Goal: Complete application form: Complete application form

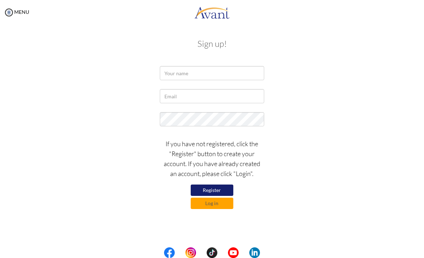
click at [282, 181] on div "If you have not registered, click the "Register" button to create your account.…" at bounding box center [212, 172] width 345 height 74
click at [224, 67] on input "text" at bounding box center [212, 73] width 104 height 14
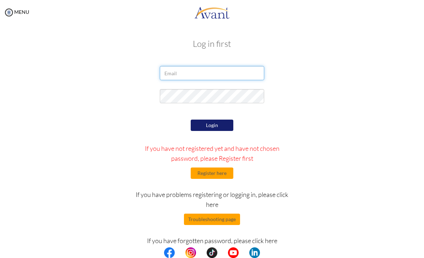
click at [227, 77] on input "email" at bounding box center [212, 73] width 104 height 14
type input "s616290nancy@gmail.com"
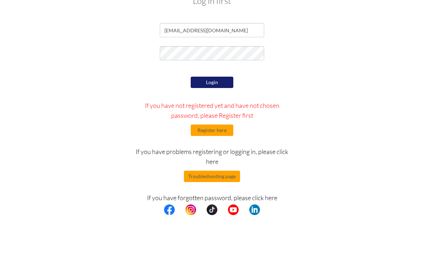
click at [219, 120] on button "Login" at bounding box center [212, 125] width 43 height 11
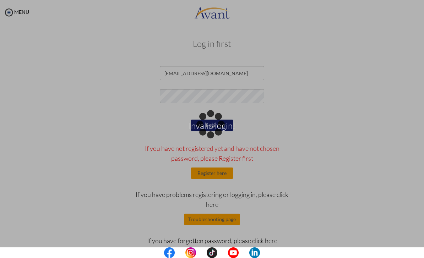
click at [217, 134] on div "Invalid login!" at bounding box center [212, 129] width 10 height 10
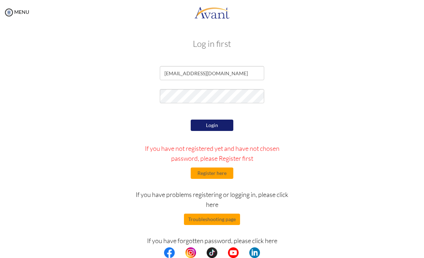
click at [218, 173] on button "Register here" at bounding box center [212, 173] width 43 height 11
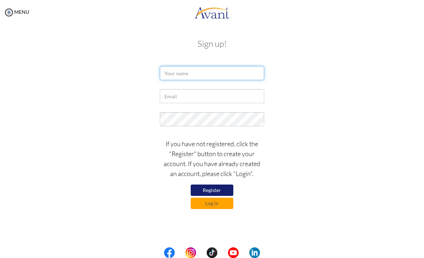
click at [216, 74] on input "text" at bounding box center [212, 73] width 104 height 14
type input "Hsin-Chuen Chang"
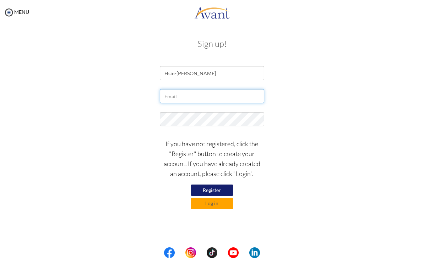
click at [221, 90] on input "text" at bounding box center [212, 96] width 104 height 14
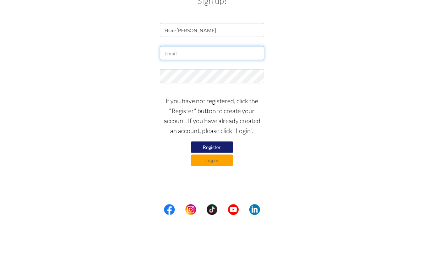
type input "s616290nancy@gmail.com"
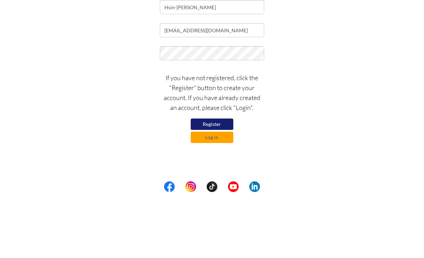
click at [287, 135] on div "If you have not registered, click the "Register" button to create your account.…" at bounding box center [212, 172] width 345 height 74
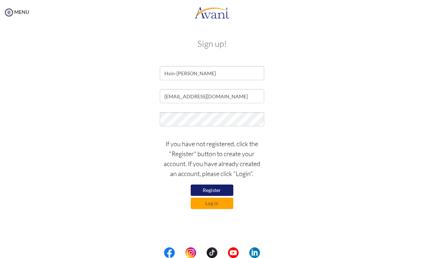
click at [222, 189] on button "Register" at bounding box center [212, 190] width 43 height 11
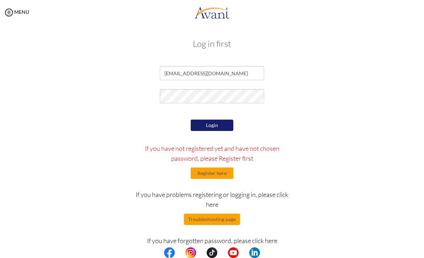
click at [213, 222] on button "Troubleshooting page" at bounding box center [212, 219] width 56 height 11
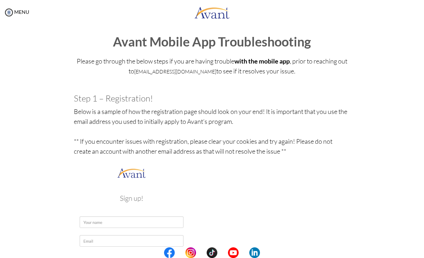
scroll to position [5, 0]
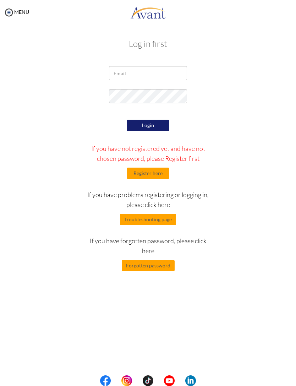
click at [164, 258] on button "Forgotten password" at bounding box center [148, 265] width 53 height 11
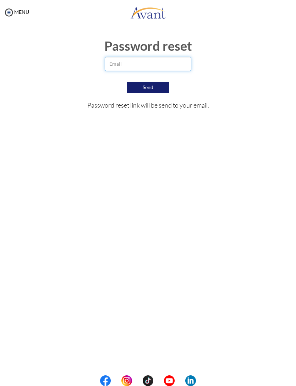
click at [165, 62] on input "email" at bounding box center [148, 64] width 87 height 14
type input "s616290nancy@gmail.com"
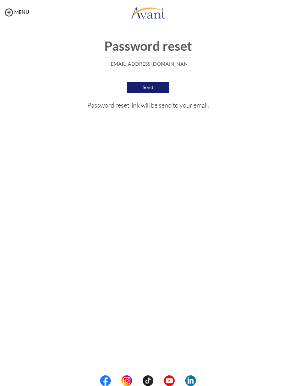
click at [158, 83] on button "Send" at bounding box center [148, 87] width 43 height 11
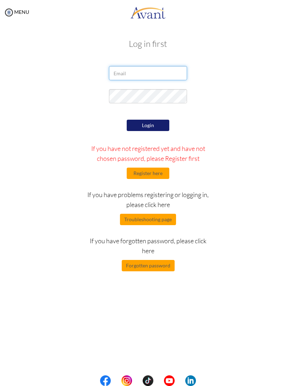
click at [153, 79] on input "email" at bounding box center [148, 73] width 78 height 14
type input "[EMAIL_ADDRESS][DOMAIN_NAME]"
click at [161, 122] on button "Login" at bounding box center [148, 125] width 43 height 11
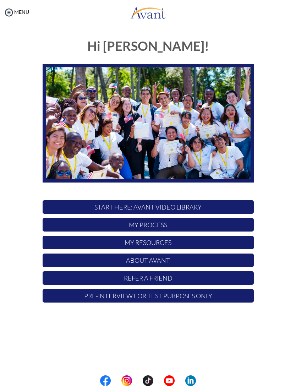
click at [217, 209] on p "START HERE: Avant Video Library" at bounding box center [148, 206] width 211 height 13
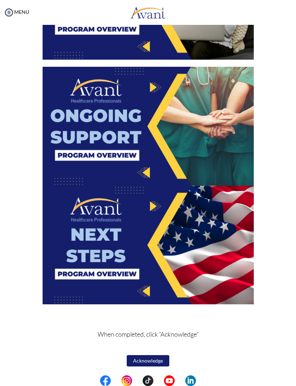
scroll to position [993, 0]
click at [158, 258] on button "Acknowledge" at bounding box center [148, 360] width 43 height 11
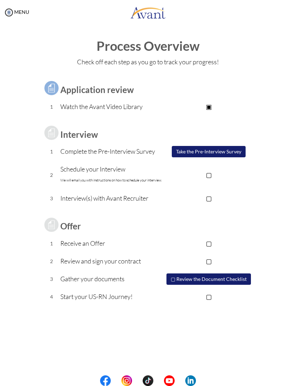
click at [227, 154] on button "Take the Pre-Interview Survey" at bounding box center [209, 151] width 74 height 11
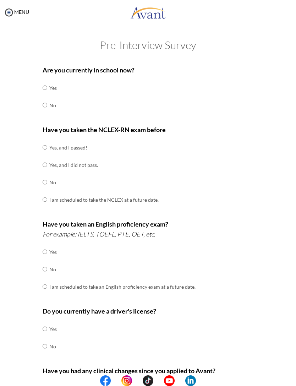
click at [47, 88] on input "radio" at bounding box center [45, 88] width 5 height 14
radio input "true"
click at [46, 95] on input "radio" at bounding box center [45, 88] width 5 height 14
radio input "true"
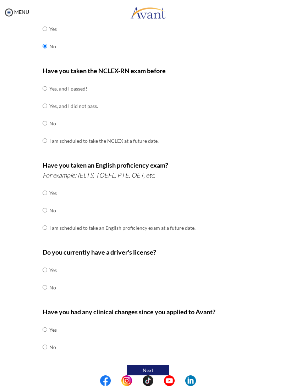
click at [45, 93] on input "radio" at bounding box center [45, 88] width 5 height 14
radio input "true"
click at [43, 90] on input "radio" at bounding box center [45, 88] width 5 height 14
click at [47, 186] on input "radio" at bounding box center [45, 193] width 5 height 14
radio input "true"
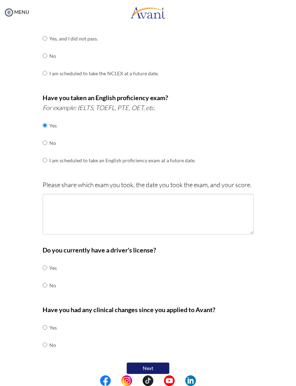
scroll to position [125, 0]
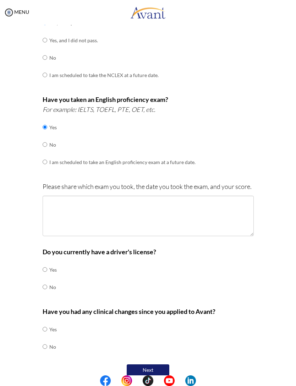
click at [47, 258] on input "radio" at bounding box center [45, 269] width 5 height 14
radio input "true"
click at [47, 258] on input "radio" at bounding box center [45, 329] width 5 height 14
radio input "true"
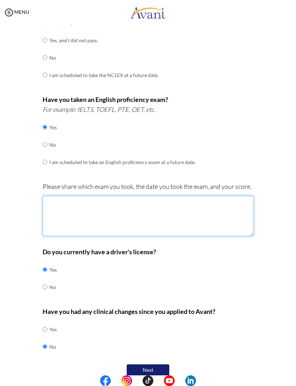
click at [190, 207] on textarea at bounding box center [148, 216] width 211 height 40
click at [193, 219] on textarea at bounding box center [148, 216] width 211 height 40
paste textarea "DM Hypertension Stroke Seizure"
type textarea "DM Hypertension Stroke Seizure"
click at [54, 196] on textarea "DM Hypertension Stroke Seizure" at bounding box center [148, 216] width 211 height 40
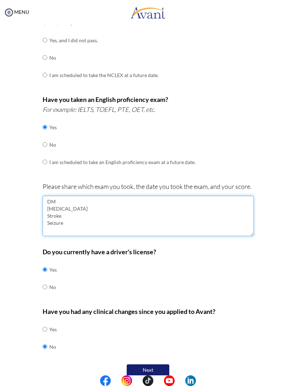
click at [53, 196] on textarea "DM Hypertension Stroke Seizure" at bounding box center [148, 216] width 211 height 40
click at [147, 221] on textarea at bounding box center [148, 216] width 211 height 40
click at [201, 208] on textarea at bounding box center [148, 216] width 211 height 40
click at [58, 196] on textarea "PTE Date" at bounding box center [148, 216] width 211 height 40
click at [84, 196] on textarea "PTE Date" at bounding box center [148, 216] width 211 height 40
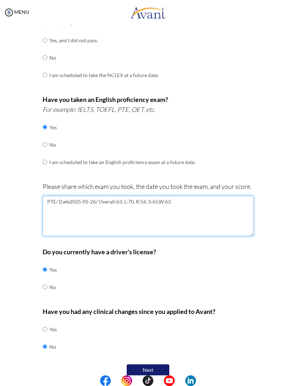
type textarea "PTE/ Date2025-05-26/ Overall:63, L:70, R:56, S:65,W:63"
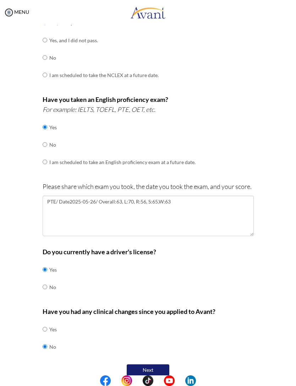
click at [276, 243] on div "Are you currently in school now? Yes No Have you taken the NCLEX-RN exam before…" at bounding box center [148, 157] width 266 height 441
click at [164, 258] on button "Next" at bounding box center [148, 369] width 43 height 11
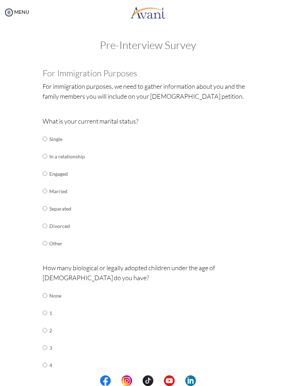
click at [46, 140] on input "radio" at bounding box center [45, 139] width 5 height 14
radio input "true"
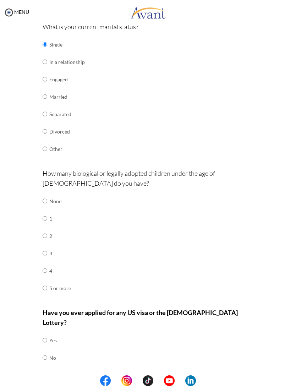
scroll to position [94, 0]
click at [47, 195] on input "radio" at bounding box center [45, 201] width 5 height 14
radio input "true"
click at [47, 258] on input "radio" at bounding box center [45, 341] width 5 height 14
radio input "true"
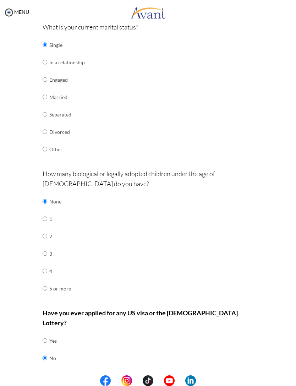
click at [179, 258] on button "Next" at bounding box center [171, 381] width 43 height 11
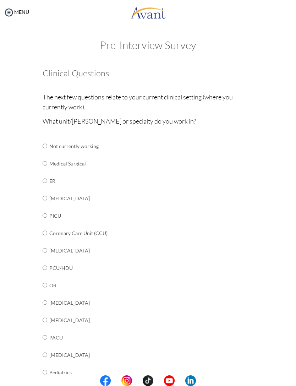
click at [43, 153] on input "radio" at bounding box center [45, 146] width 5 height 14
radio input "true"
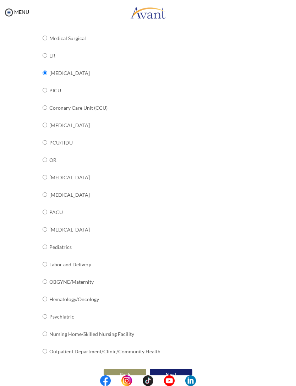
scroll to position [125, 0]
click at [182, 258] on button "Next" at bounding box center [171, 374] width 43 height 11
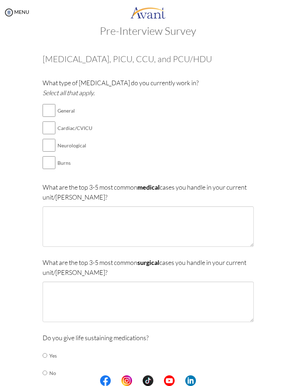
click at [52, 106] on input "checkbox" at bounding box center [49, 110] width 13 height 14
checkbox input "true"
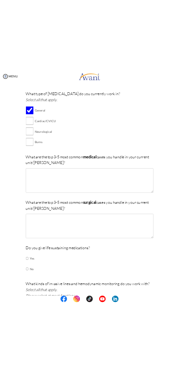
scroll to position [76, 0]
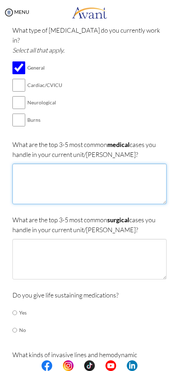
click at [59, 164] on textarea at bounding box center [89, 184] width 154 height 40
click at [38, 164] on textarea at bounding box center [89, 184] width 154 height 40
paste textarea "DM Hypertension Stroke Seizure"
type textarea "DM Hypertension Stroke Seizure"
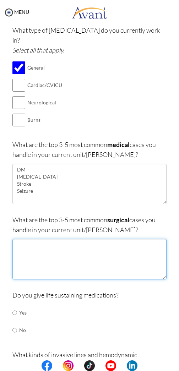
click at [75, 239] on textarea at bounding box center [89, 259] width 154 height 40
click at [62, 239] on textarea at bounding box center [89, 259] width 154 height 40
paste textarea "Traumatic patient Brain injury Type B aortic dissection Pesticide poisoning Per…"
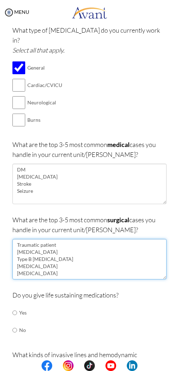
click at [22, 245] on textarea "Traumatic patient Brain injury Type B aortic dissection Pesticide poisoning Per…" at bounding box center [89, 259] width 154 height 40
click at [25, 245] on textarea "Traumatic patient Brain injury Type B aortic dissection Pesticide poisoning Per…" at bounding box center [89, 259] width 154 height 40
type textarea "Traumatic patient Brain injury Type B aortic dissection Perforated peptic ulcer"
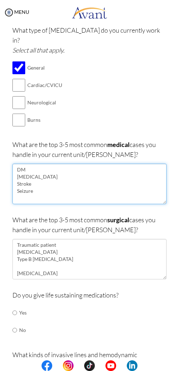
click at [25, 175] on textarea "DM Hypertension Stroke Seizure" at bounding box center [89, 184] width 154 height 40
paste textarea "Pesticide poisoning"
type textarea "DM [MEDICAL_DATA] Stroke Seizure [MEDICAL_DATA]"
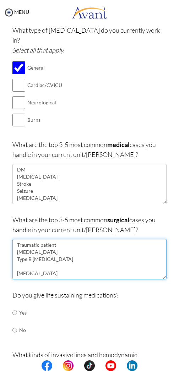
click at [17, 253] on textarea "Traumatic patient Brain injury Type B aortic dissection Perforated peptic ulcer" at bounding box center [89, 259] width 154 height 40
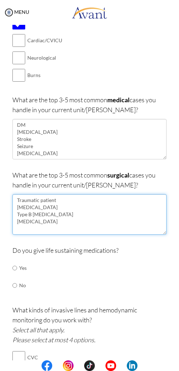
scroll to position [136, 0]
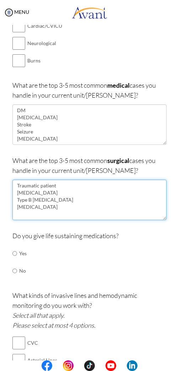
type textarea "Traumatic patient [MEDICAL_DATA] Type B [MEDICAL_DATA] [MEDICAL_DATA]"
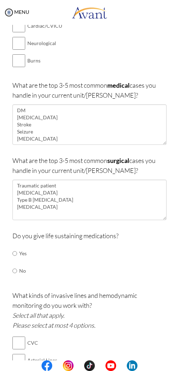
click at [17, 247] on input "radio" at bounding box center [14, 254] width 5 height 14
radio input "true"
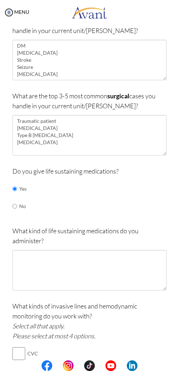
scroll to position [205, 0]
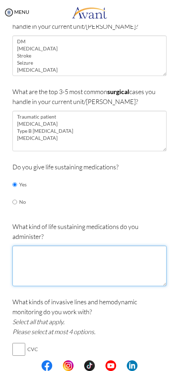
click at [69, 246] on textarea at bounding box center [89, 266] width 154 height 40
click at [52, 246] on textarea at bounding box center [89, 266] width 154 height 40
paste textarea "Vasopressors Epinephrine Amiodarone"
click at [74, 246] on textarea "Vasopressors Epinephrine Amiodarone" at bounding box center [89, 266] width 154 height 40
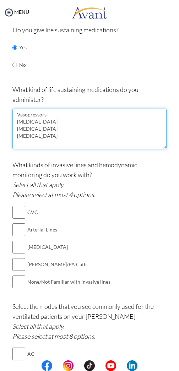
scroll to position [346, 0]
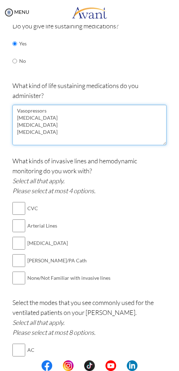
type textarea "Vasopressors [MEDICAL_DATA] [MEDICAL_DATA] [MEDICAL_DATA]"
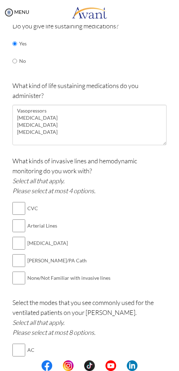
click at [15, 201] on input "checkbox" at bounding box center [18, 208] width 13 height 14
checkbox input "true"
click at [25, 219] on input "checkbox" at bounding box center [18, 226] width 13 height 14
checkbox input "true"
click at [26, 235] on td at bounding box center [26, 243] width 2 height 17
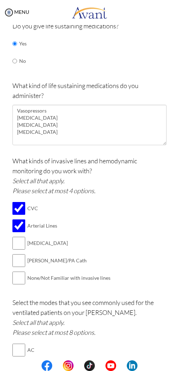
click at [23, 236] on input "checkbox" at bounding box center [18, 243] width 13 height 14
checkbox input "true"
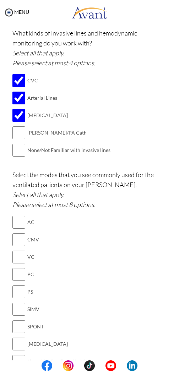
scroll to position [479, 0]
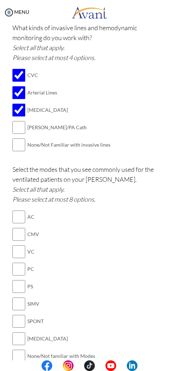
click at [22, 210] on input "checkbox" at bounding box center [18, 217] width 13 height 14
checkbox input "true"
click at [24, 245] on input "checkbox" at bounding box center [18, 252] width 13 height 14
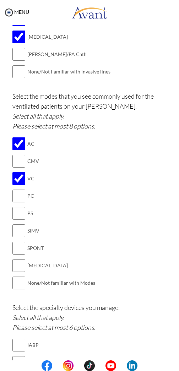
scroll to position [553, 0]
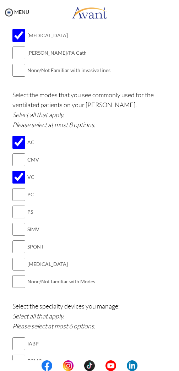
click at [23, 170] on input "checkbox" at bounding box center [18, 177] width 13 height 14
checkbox input "false"
click at [25, 188] on input "checkbox" at bounding box center [18, 195] width 13 height 14
checkbox input "true"
click at [21, 205] on input "checkbox" at bounding box center [18, 212] width 13 height 14
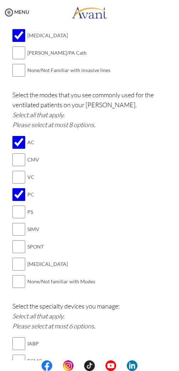
checkbox input "true"
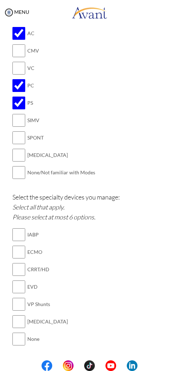
scroll to position [671, 0]
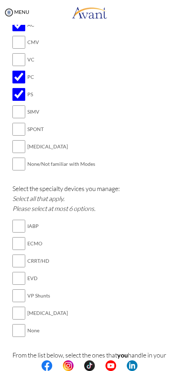
click at [25, 258] on input "checkbox" at bounding box center [18, 278] width 13 height 14
checkbox input "true"
click at [23, 258] on input "checkbox" at bounding box center [18, 313] width 13 height 14
checkbox input "true"
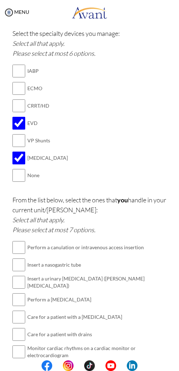
scroll to position [827, 0]
click at [19, 240] on input "checkbox" at bounding box center [18, 247] width 13 height 14
checkbox input "true"
click at [20, 258] on input "checkbox" at bounding box center [18, 265] width 13 height 14
checkbox input "true"
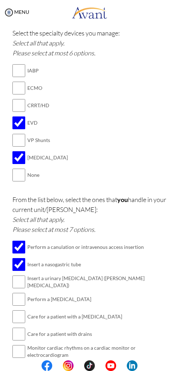
click at [22, 258] on input "checkbox" at bounding box center [18, 282] width 13 height 14
checkbox input "true"
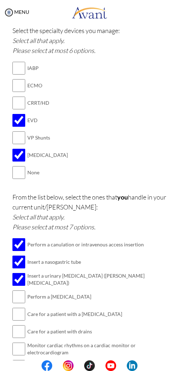
scroll to position [829, 0]
click at [17, 258] on input "checkbox" at bounding box center [18, 297] width 13 height 14
checkbox input "true"
click at [19, 258] on input "checkbox" at bounding box center [18, 315] width 13 height 14
checkbox input "true"
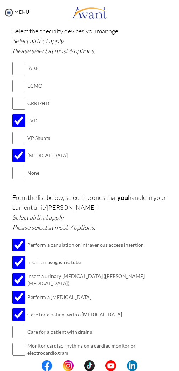
click at [13, 258] on input "checkbox" at bounding box center [18, 332] width 13 height 14
checkbox input "true"
click at [22, 258] on input "checkbox" at bounding box center [18, 349] width 13 height 14
checkbox input "true"
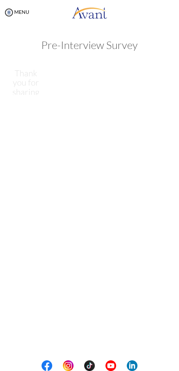
scroll to position [0, 0]
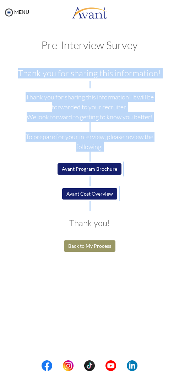
click at [153, 244] on div "Thank you for sharing this information! Thank you for sharing this information!…" at bounding box center [89, 161] width 154 height 185
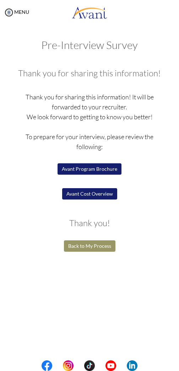
click at [115, 172] on button "Avant Program Brochure" at bounding box center [90, 168] width 64 height 11
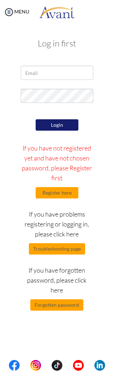
scroll to position [0, 0]
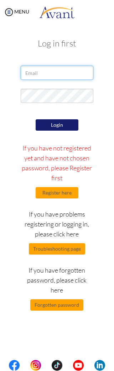
click at [66, 79] on input "email" at bounding box center [57, 73] width 72 height 14
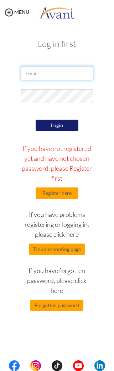
type input "[EMAIL_ADDRESS][DOMAIN_NAME]"
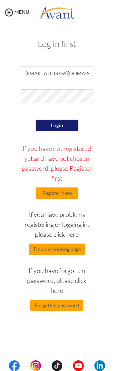
click at [68, 128] on button "Login" at bounding box center [57, 125] width 43 height 11
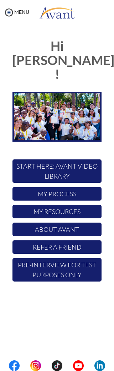
click at [9, 13] on img at bounding box center [9, 12] width 11 height 11
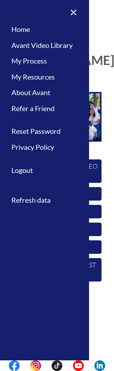
click at [38, 65] on link "My Process" at bounding box center [44, 61] width 89 height 16
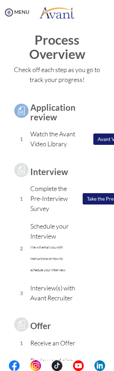
scroll to position [5, 0]
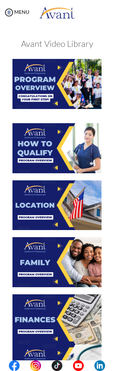
click at [75, 150] on img at bounding box center [56, 148] width 89 height 50
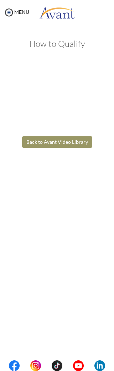
click at [59, 140] on button "Back to Avant Video Library" at bounding box center [57, 141] width 70 height 11
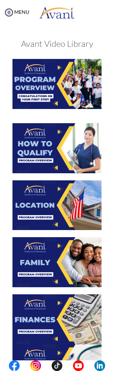
click at [69, 265] on img at bounding box center [56, 262] width 89 height 50
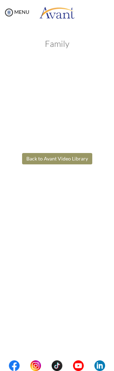
click at [79, 162] on button "Back to Avant Video Library" at bounding box center [57, 158] width 70 height 11
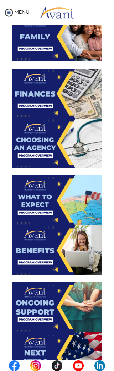
scroll to position [226, 0]
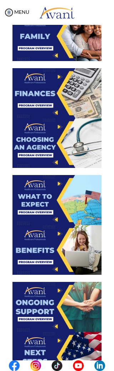
click at [71, 87] on img at bounding box center [56, 93] width 89 height 50
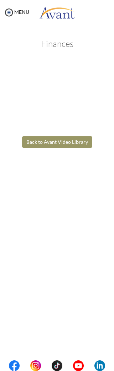
click at [74, 141] on button "Back to Avant Video Library" at bounding box center [57, 141] width 70 height 11
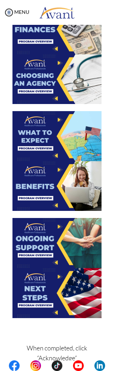
scroll to position [292, 0]
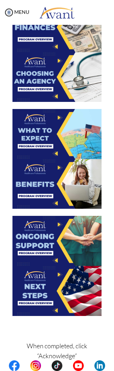
click at [65, 192] on img at bounding box center [56, 184] width 89 height 50
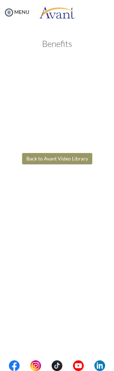
click at [64, 159] on button "Back to Avant Video Library" at bounding box center [57, 158] width 70 height 11
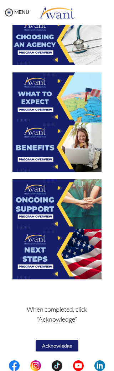
scroll to position [329, 0]
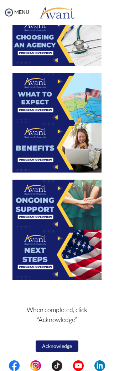
click at [69, 250] on img at bounding box center [56, 255] width 89 height 50
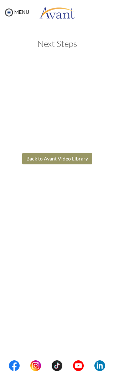
click at [69, 157] on button "Back to Avant Video Library" at bounding box center [57, 158] width 70 height 11
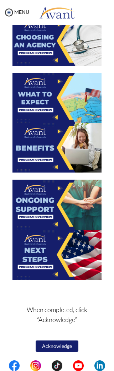
click at [70, 346] on button "Acknowledge" at bounding box center [57, 346] width 43 height 11
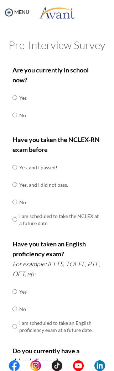
click at [17, 105] on input "radio" at bounding box center [14, 98] width 5 height 14
radio input "true"
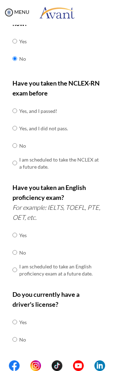
scroll to position [57, 0]
click at [17, 110] on input "radio" at bounding box center [14, 110] width 5 height 14
radio input "true"
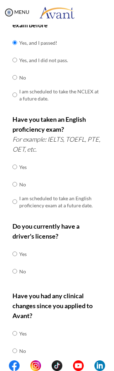
scroll to position [125, 0]
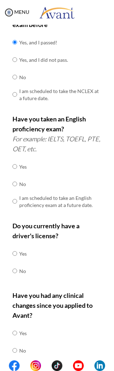
click at [16, 161] on input "radio" at bounding box center [14, 166] width 5 height 14
radio input "true"
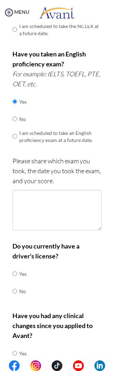
scroll to position [195, 0]
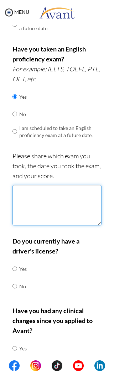
click at [57, 198] on textarea at bounding box center [56, 205] width 89 height 40
click at [63, 186] on textarea "PTE" at bounding box center [56, 205] width 89 height 40
click at [25, 194] on textarea "PTE" at bounding box center [56, 205] width 89 height 40
click at [31, 185] on textarea "PTE date" at bounding box center [56, 205] width 89 height 40
click at [48, 187] on textarea "PTE / date" at bounding box center [56, 205] width 89 height 40
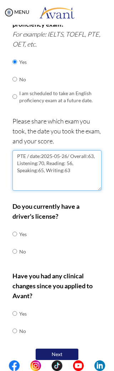
scroll to position [229, 0]
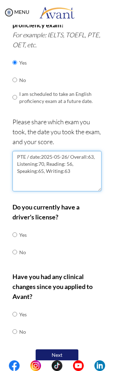
type textarea "PTE / date:2025-05-26/ Overall:63, Listening:70, Reading: 56, Speaking:65, Writ…"
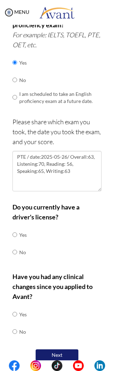
click at [17, 228] on input "radio" at bounding box center [14, 235] width 5 height 14
radio input "true"
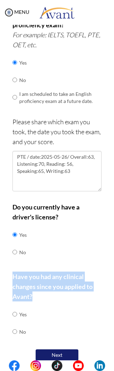
click at [17, 317] on input "radio" at bounding box center [14, 314] width 5 height 14
radio input "true"
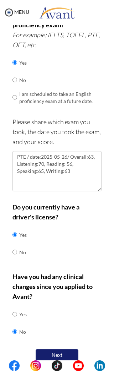
click at [66, 350] on button "Next" at bounding box center [57, 355] width 43 height 11
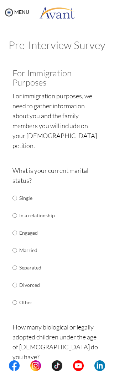
click at [17, 191] on input "radio" at bounding box center [14, 198] width 5 height 14
radio input "true"
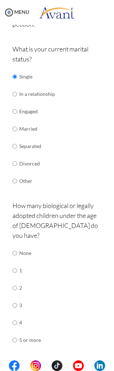
scroll to position [141, 0]
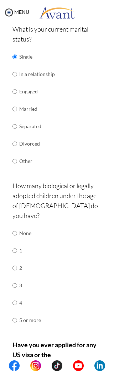
click at [15, 226] on input "radio" at bounding box center [14, 233] width 5 height 14
radio input "true"
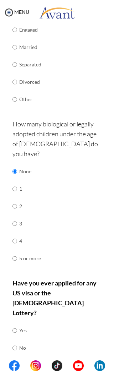
scroll to position [203, 0]
click at [17, 324] on input "radio" at bounding box center [14, 331] width 5 height 14
radio input "true"
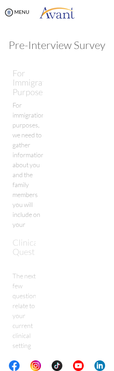
scroll to position [0, 0]
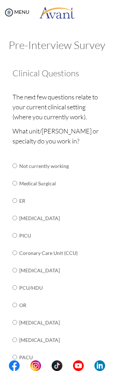
click at [17, 173] on input "radio" at bounding box center [14, 166] width 5 height 14
radio input "true"
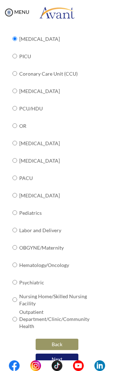
click at [63, 354] on button "Next" at bounding box center [57, 359] width 43 height 11
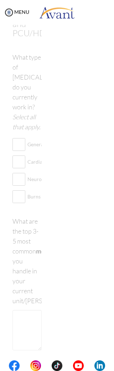
scroll to position [14, 0]
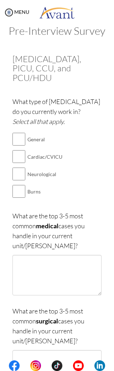
click at [24, 132] on input "checkbox" at bounding box center [18, 139] width 13 height 14
checkbox input "true"
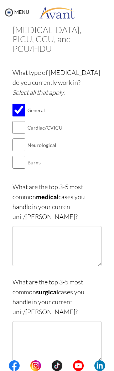
scroll to position [74, 0]
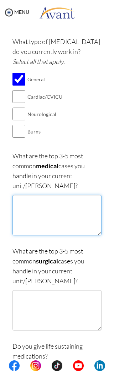
click at [74, 198] on textarea at bounding box center [56, 215] width 89 height 40
click at [15, 195] on textarea "Type B aortic dissection" at bounding box center [56, 215] width 89 height 40
click at [23, 195] on textarea "Type B aortic dissection" at bounding box center [56, 215] width 89 height 40
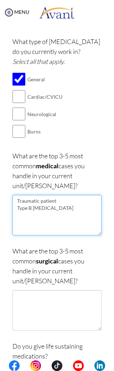
click at [75, 195] on textarea "Traumatic patient Type B aortic dissection" at bounding box center [56, 215] width 89 height 40
click at [74, 195] on textarea "Traumatic patient Type B aortic dissection" at bounding box center [56, 215] width 89 height 40
click at [81, 205] on textarea "Traumatic patient Brain injury Type B aortic dissection" at bounding box center [56, 215] width 89 height 40
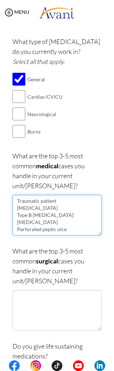
type textarea "Traumatic patient Brain injury Type B aortic dissection Pesticide poisoning Per…"
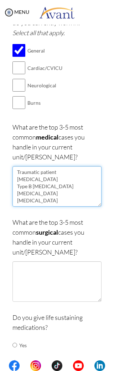
scroll to position [114, 0]
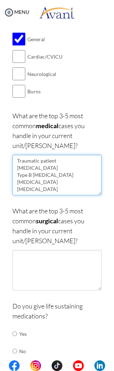
click at [22, 155] on textarea "Traumatic patient Brain injury Type B aortic dissection Pesticide poisoning Per…" at bounding box center [56, 175] width 89 height 40
click at [20, 155] on textarea "Traumatic patient Brain injury Type B aortic dissection Pesticide poisoning Per…" at bounding box center [56, 175] width 89 height 40
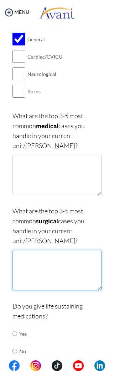
click at [39, 250] on textarea at bounding box center [56, 270] width 89 height 40
click at [34, 250] on textarea at bounding box center [56, 270] width 89 height 40
paste textarea "Traumatic patient Brain injury Type B aortic dissection Pesticide poisoning Per…"
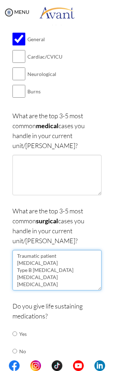
type textarea "Traumatic patient Brain injury Type B aortic dissection Pesticide poisoning Per…"
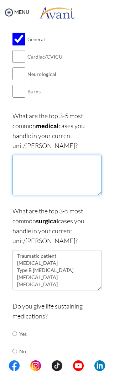
click at [44, 160] on textarea at bounding box center [56, 175] width 89 height 40
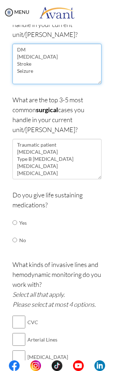
scroll to position [240, 0]
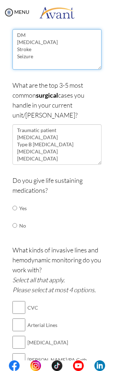
type textarea "DM Hypertension Stroke Seizure"
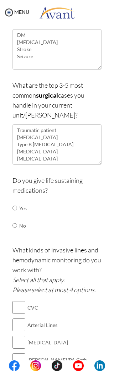
click at [18, 175] on p "Do you give life sustaining medications?" at bounding box center [56, 185] width 89 height 20
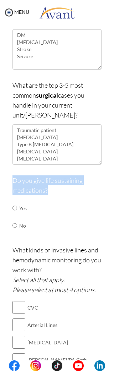
click at [22, 200] on td "Yes" at bounding box center [22, 208] width 7 height 17
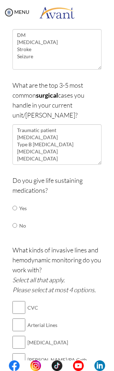
click at [17, 201] on input "radio" at bounding box center [14, 208] width 5 height 14
radio input "true"
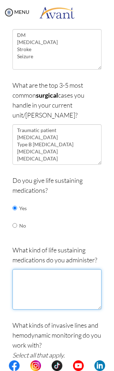
click at [59, 270] on textarea at bounding box center [56, 289] width 89 height 40
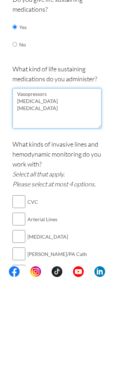
scroll to position [328, 0]
type textarea "Vasopressors Epinephrine Amiodarone"
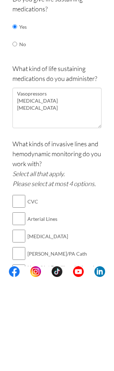
click at [19, 233] on p "What kinds of invasive lines and hemodynamic monitoring do you work with? Selec…" at bounding box center [56, 258] width 89 height 50
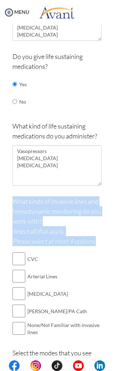
scroll to position [376, 0]
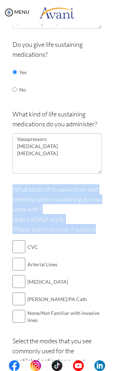
click at [17, 240] on input "checkbox" at bounding box center [18, 247] width 13 height 14
checkbox input "true"
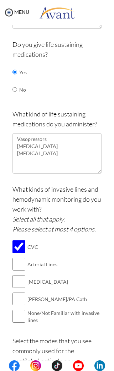
click at [19, 257] on input "checkbox" at bounding box center [18, 264] width 13 height 14
checkbox input "true"
click at [18, 275] on input "checkbox" at bounding box center [18, 282] width 13 height 14
checkbox input "true"
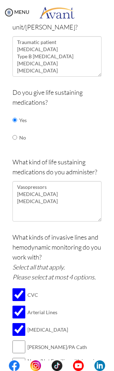
scroll to position [326, 0]
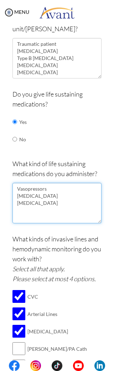
click at [30, 193] on textarea "Vasopressors Epinephrine Amiodarone" at bounding box center [56, 203] width 89 height 40
click at [37, 188] on textarea "Vasopressors Epinephrine Amiodarone" at bounding box center [56, 203] width 89 height 40
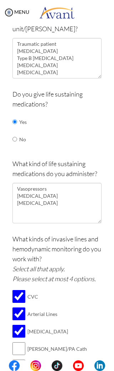
click at [96, 216] on div "What kind of life sustaining medications do you administer? Vasopressors Epinep…" at bounding box center [56, 195] width 89 height 72
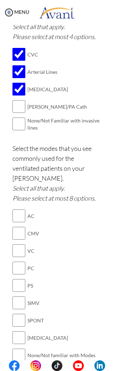
scroll to position [569, 0]
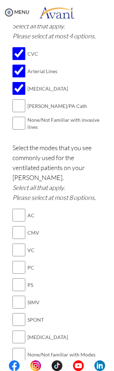
click at [24, 208] on input "checkbox" at bounding box center [18, 215] width 13 height 14
checkbox input "true"
click at [25, 260] on input "checkbox" at bounding box center [18, 267] width 13 height 14
checkbox input "true"
click at [22, 330] on input "checkbox" at bounding box center [18, 337] width 13 height 14
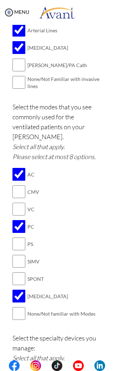
scroll to position [617, 0]
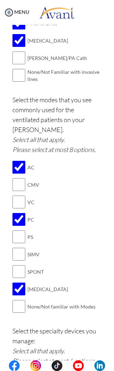
click at [24, 282] on input "checkbox" at bounding box center [18, 289] width 13 height 14
checkbox input "false"
click at [24, 247] on input "checkbox" at bounding box center [18, 254] width 13 height 14
checkbox input "true"
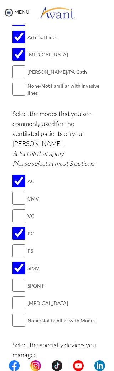
scroll to position [598, 0]
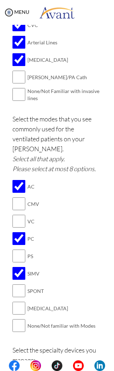
click at [23, 249] on input "checkbox" at bounding box center [18, 256] width 13 height 14
checkbox input "true"
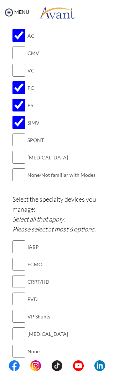
scroll to position [769, 0]
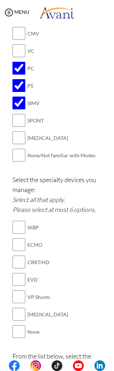
click at [18, 272] on input "checkbox" at bounding box center [18, 279] width 13 height 14
checkbox input "true"
click at [21, 307] on input "checkbox" at bounding box center [18, 314] width 13 height 14
checkbox input "true"
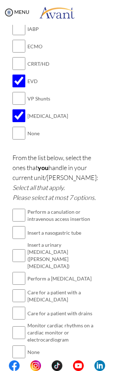
scroll to position [967, 0]
click at [19, 153] on p "From the list below, select the ones that you handle in your current unit/ward:…" at bounding box center [56, 178] width 89 height 50
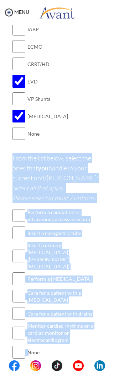
click at [66, 116] on div "Select the specialty devices you manage: Select all that apply. Please select a…" at bounding box center [56, 63] width 89 height 173
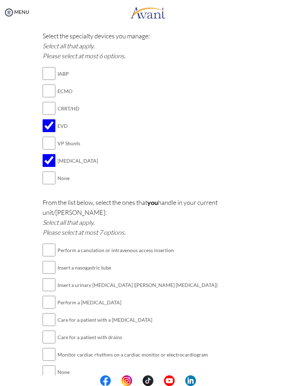
scroll to position [784, 0]
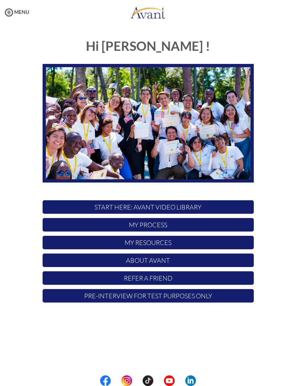
click at [179, 298] on p "Pre-Interview for test purposes only" at bounding box center [148, 295] width 211 height 13
click at [191, 224] on p "My Process" at bounding box center [148, 224] width 211 height 13
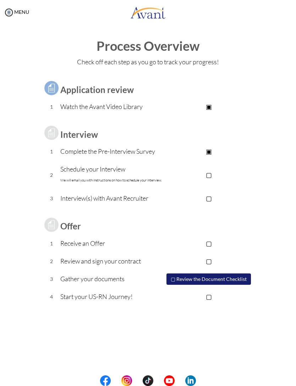
click at [137, 176] on p "Schedule your Interview We will email you with instructions on how to schedule …" at bounding box center [111, 174] width 103 height 21
